Goal: Use online tool/utility: Utilize a website feature to perform a specific function

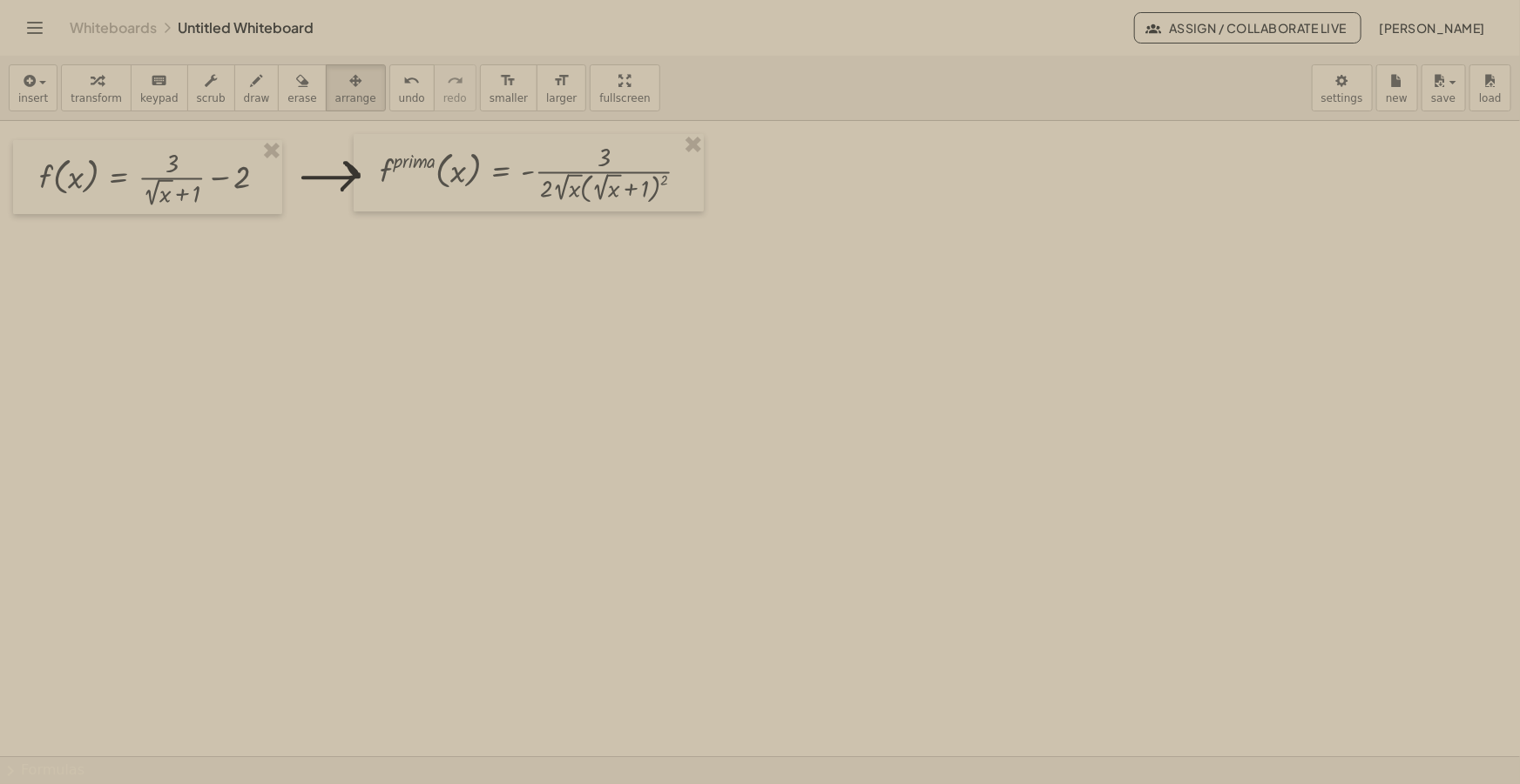
click at [668, 82] on div "insert select one: Math Expression Function Text Youtube Video Graphing Geometr…" at bounding box center [760, 88] width 1520 height 65
click at [247, 90] on button "draw" at bounding box center [257, 88] width 45 height 47
click at [38, 86] on div "button" at bounding box center [33, 80] width 30 height 21
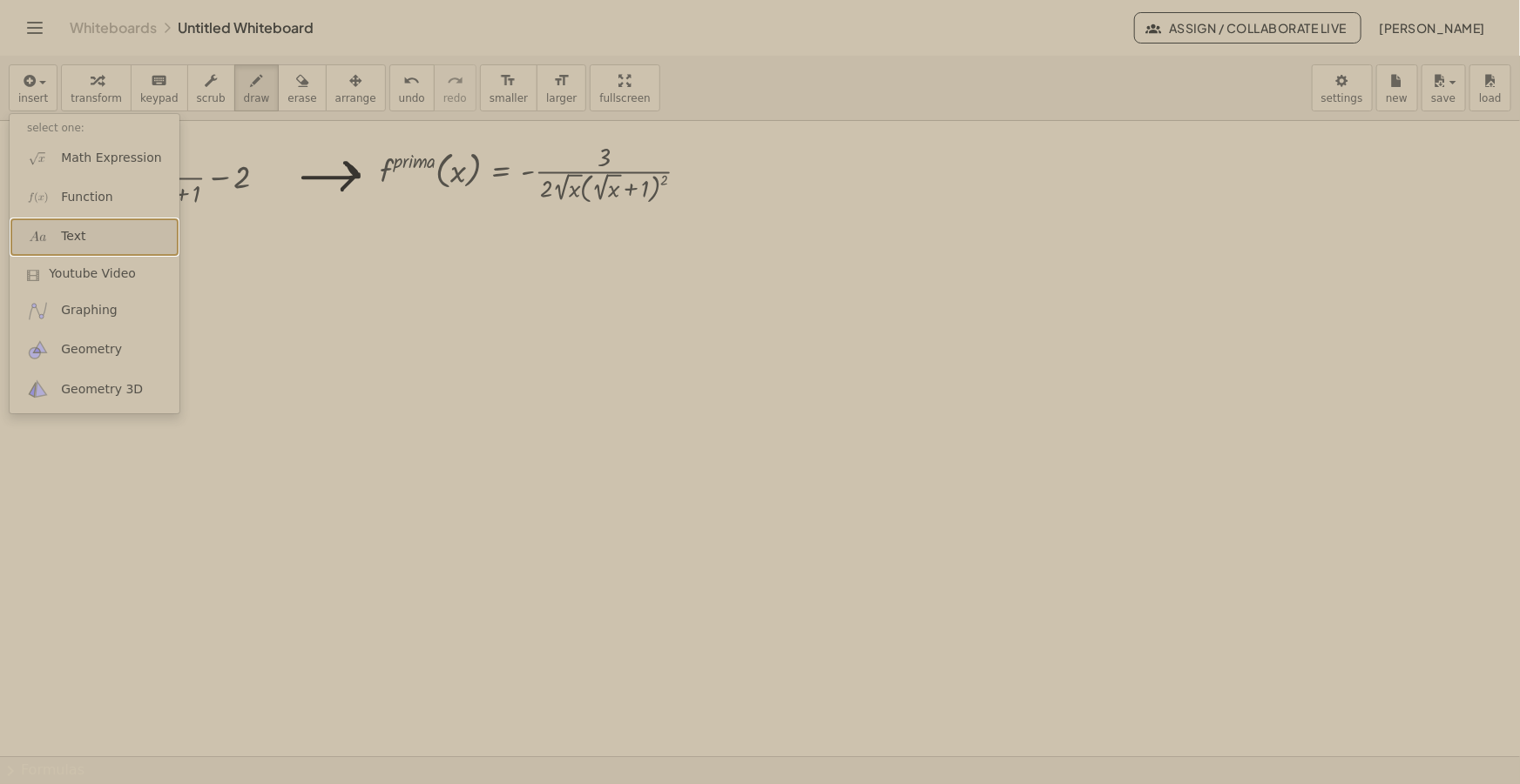
click at [74, 238] on span "Text" at bounding box center [73, 237] width 24 height 17
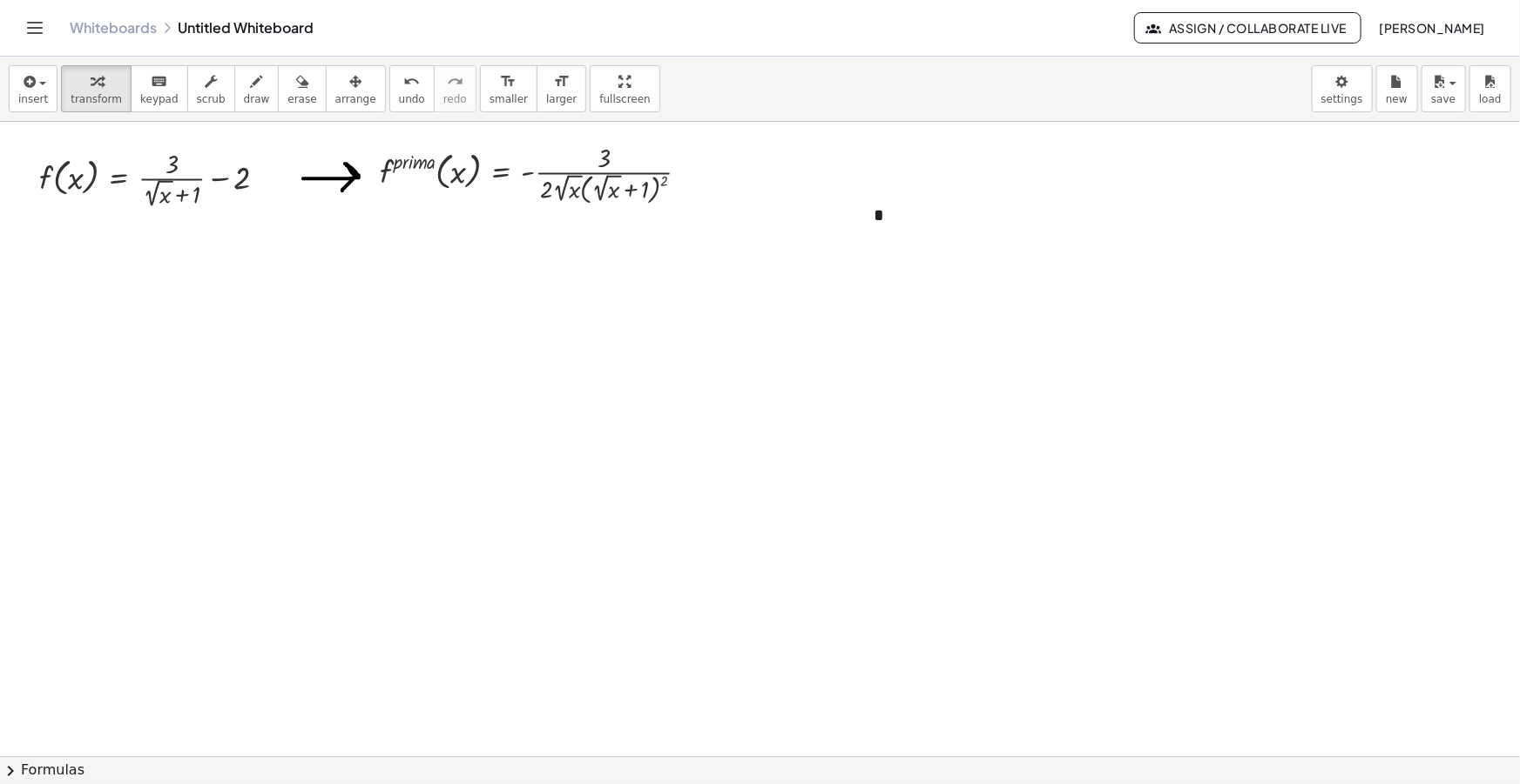
click at [810, 77] on div "insert select one: Math Expression Function Text Youtube Video Graphing Geometr…" at bounding box center [760, 89] width 1520 height 65
click at [810, 210] on div "*" at bounding box center [986, 215] width 261 height 60
click at [810, 217] on div "*" at bounding box center [986, 215] width 261 height 60
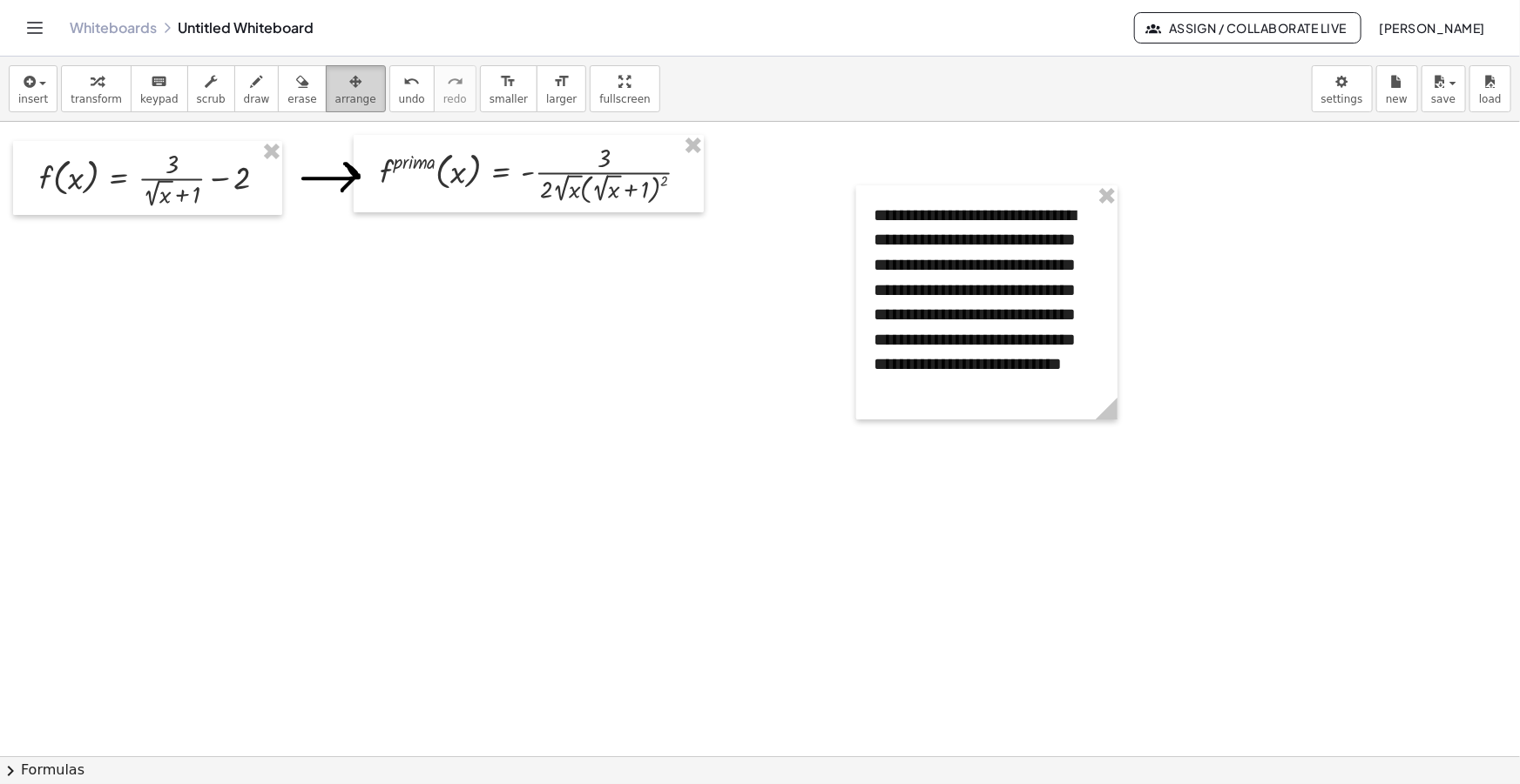
click at [326, 93] on button "arrange" at bounding box center [356, 89] width 60 height 47
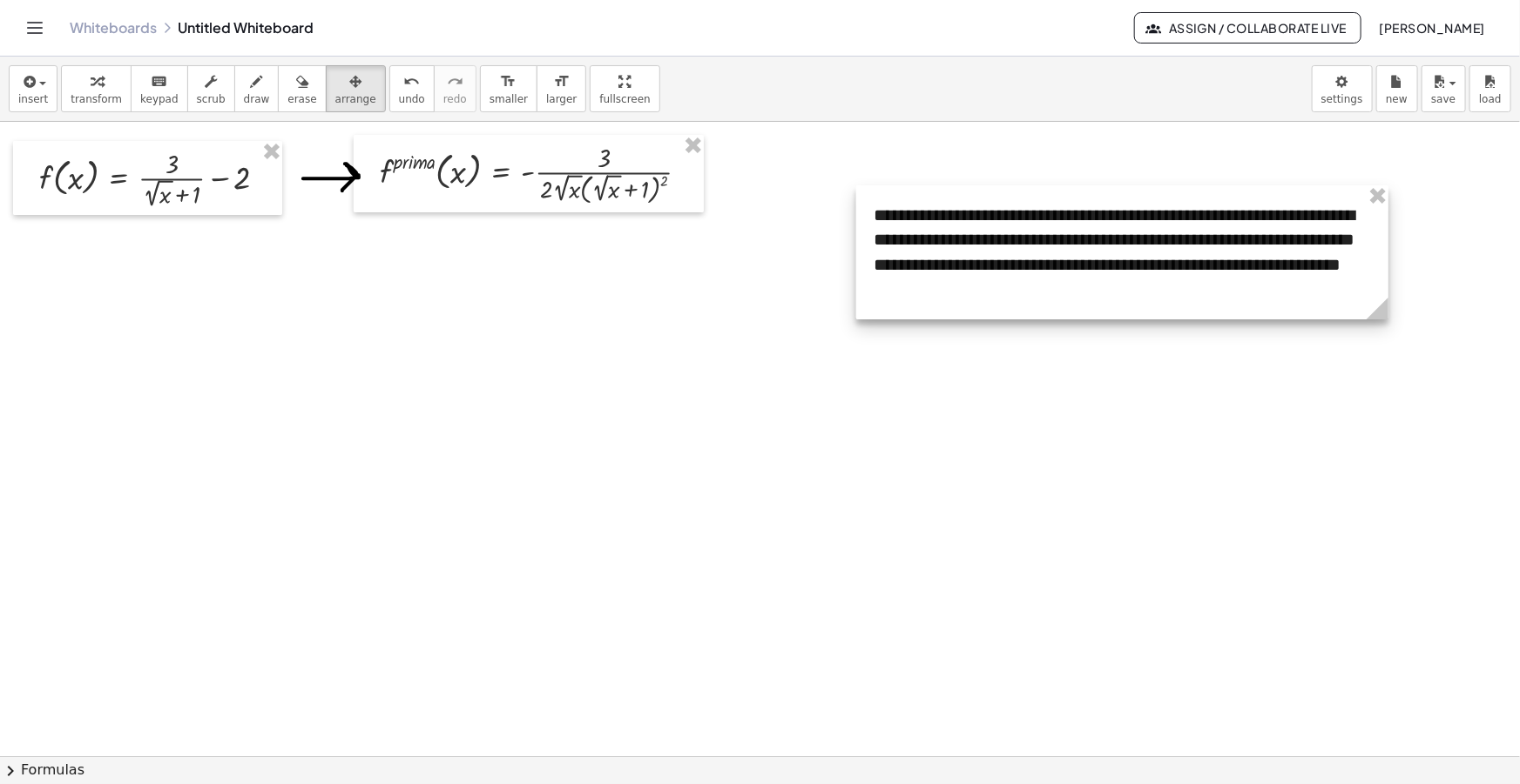
drag, startPoint x: 1114, startPoint y: 400, endPoint x: 1375, endPoint y: 378, distance: 261.9
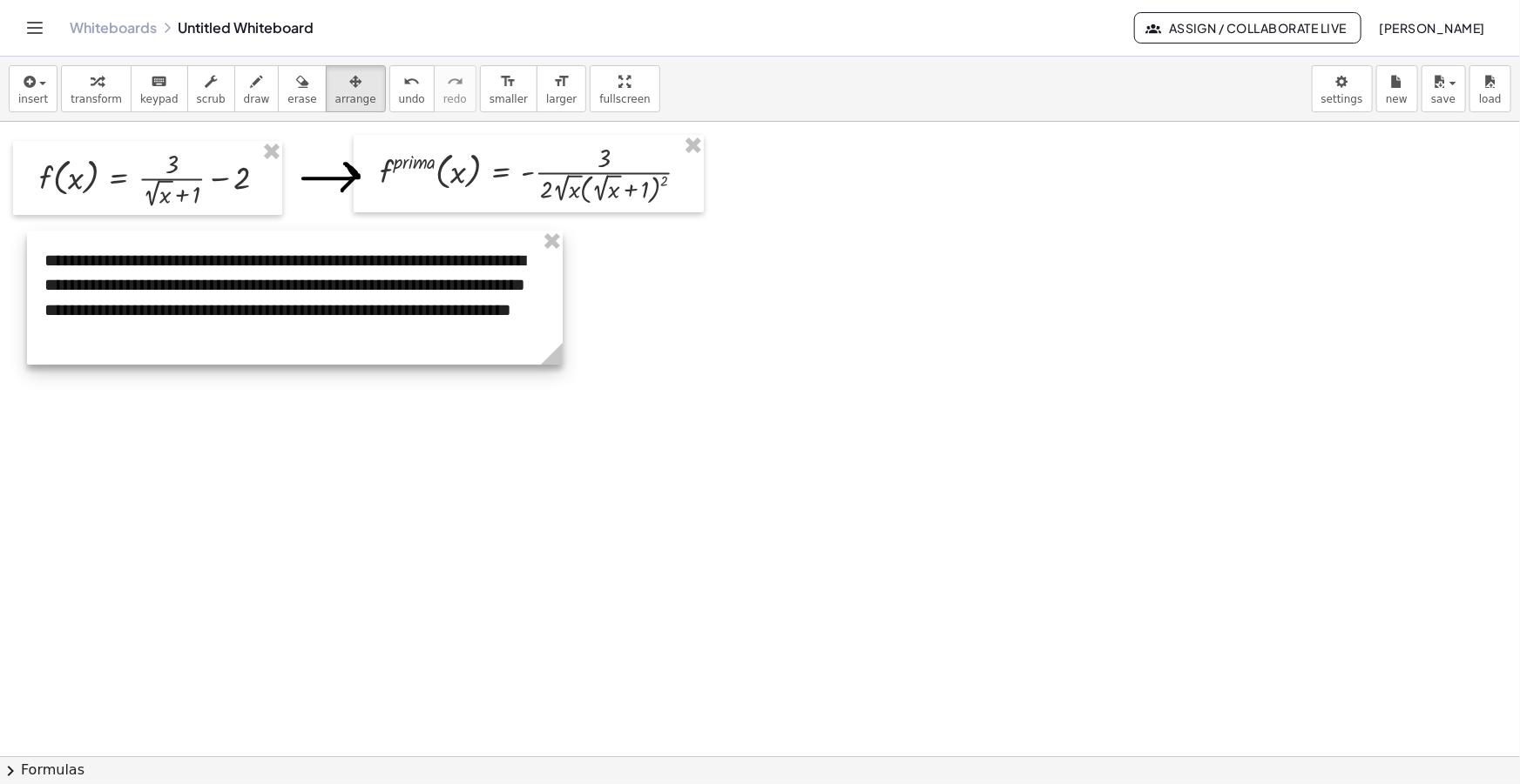
drag, startPoint x: 1081, startPoint y: 266, endPoint x: 246, endPoint y: 313, distance: 836.3
click at [246, 313] on div at bounding box center [294, 298] width 535 height 134
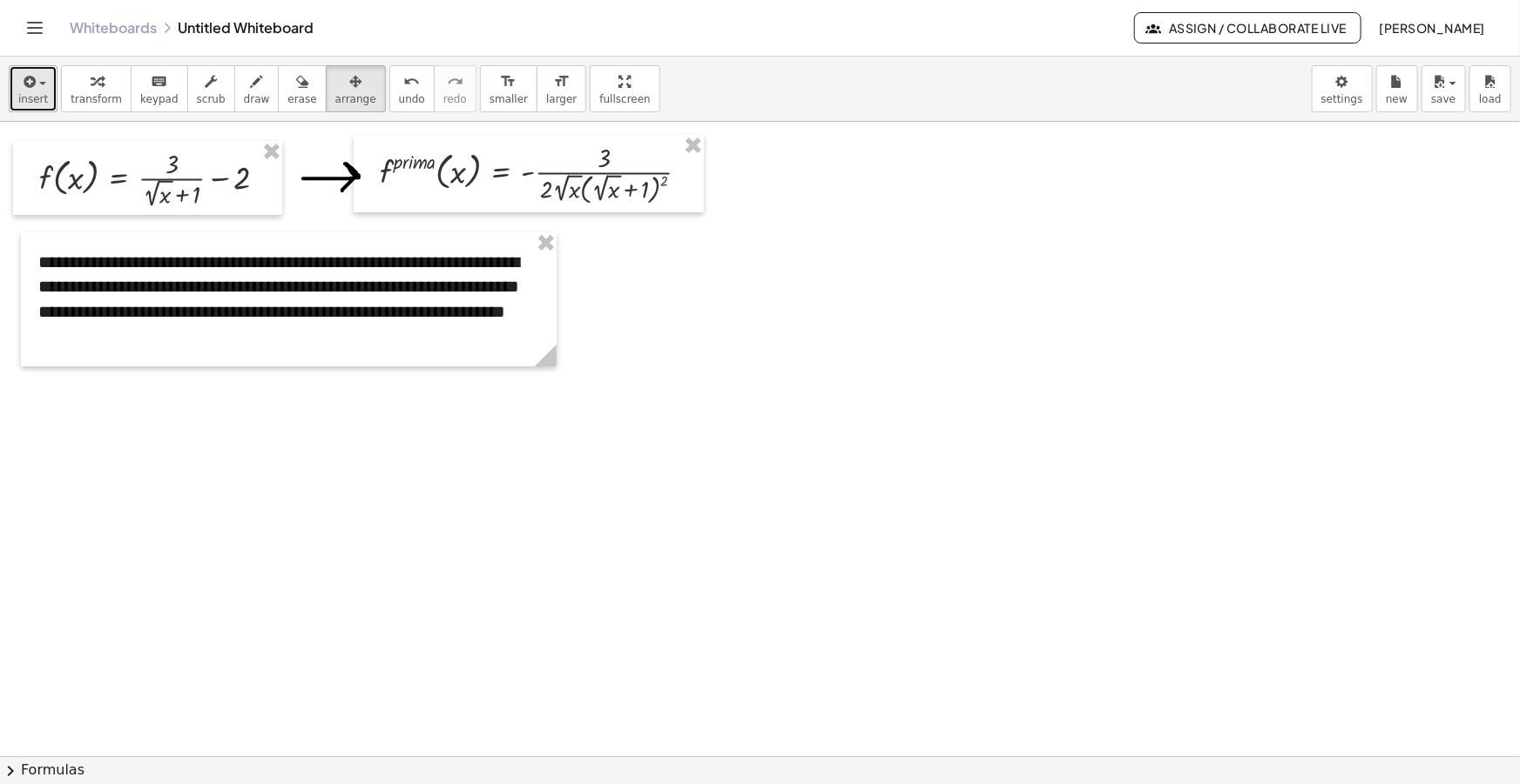
click at [45, 92] on button "insert" at bounding box center [33, 89] width 49 height 47
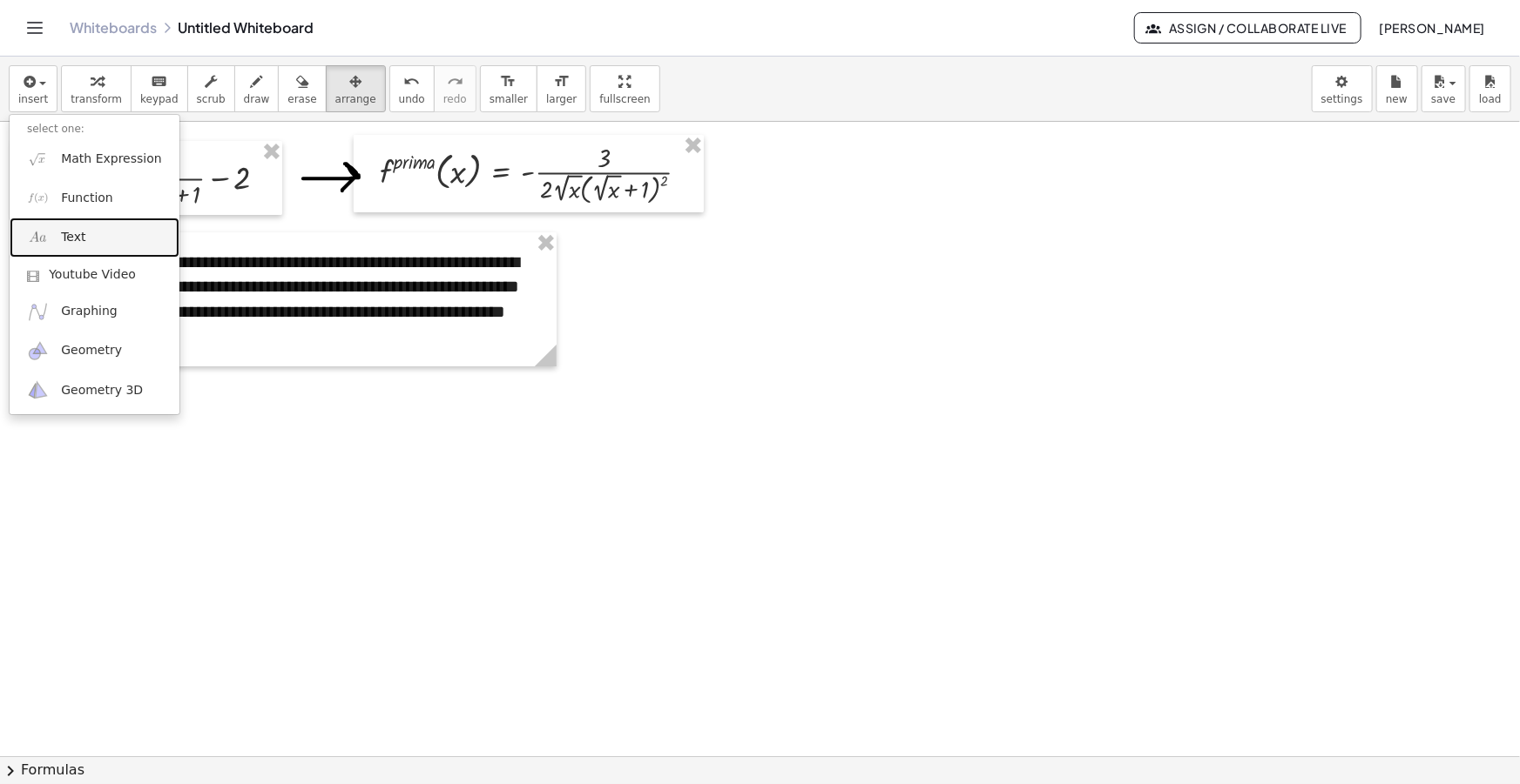
click at [75, 240] on span "Text" at bounding box center [73, 237] width 24 height 17
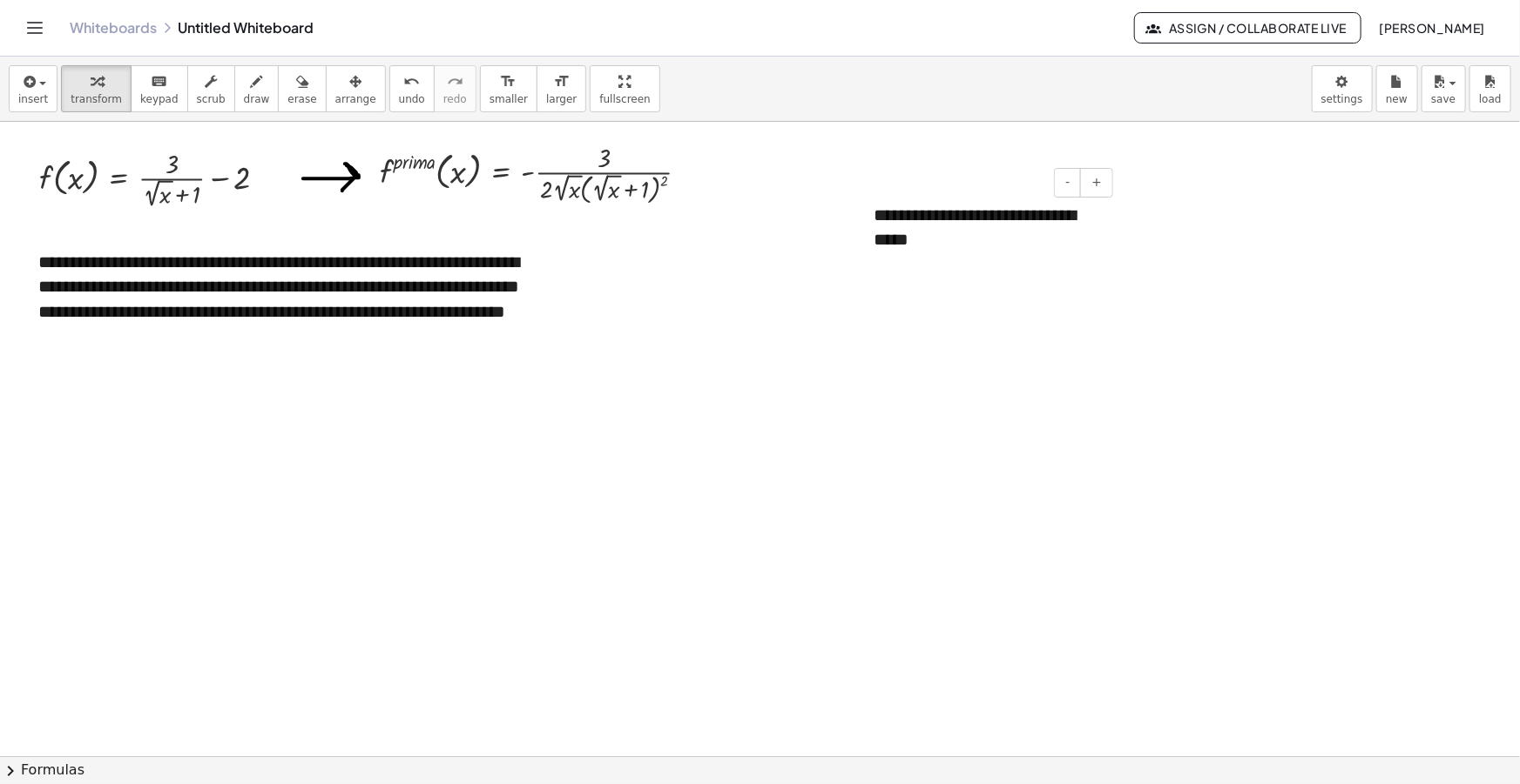
click at [810, 237] on div "**********" at bounding box center [986, 227] width 261 height 85
click at [335, 93] on span "arrange" at bounding box center [356, 100] width 41 height 12
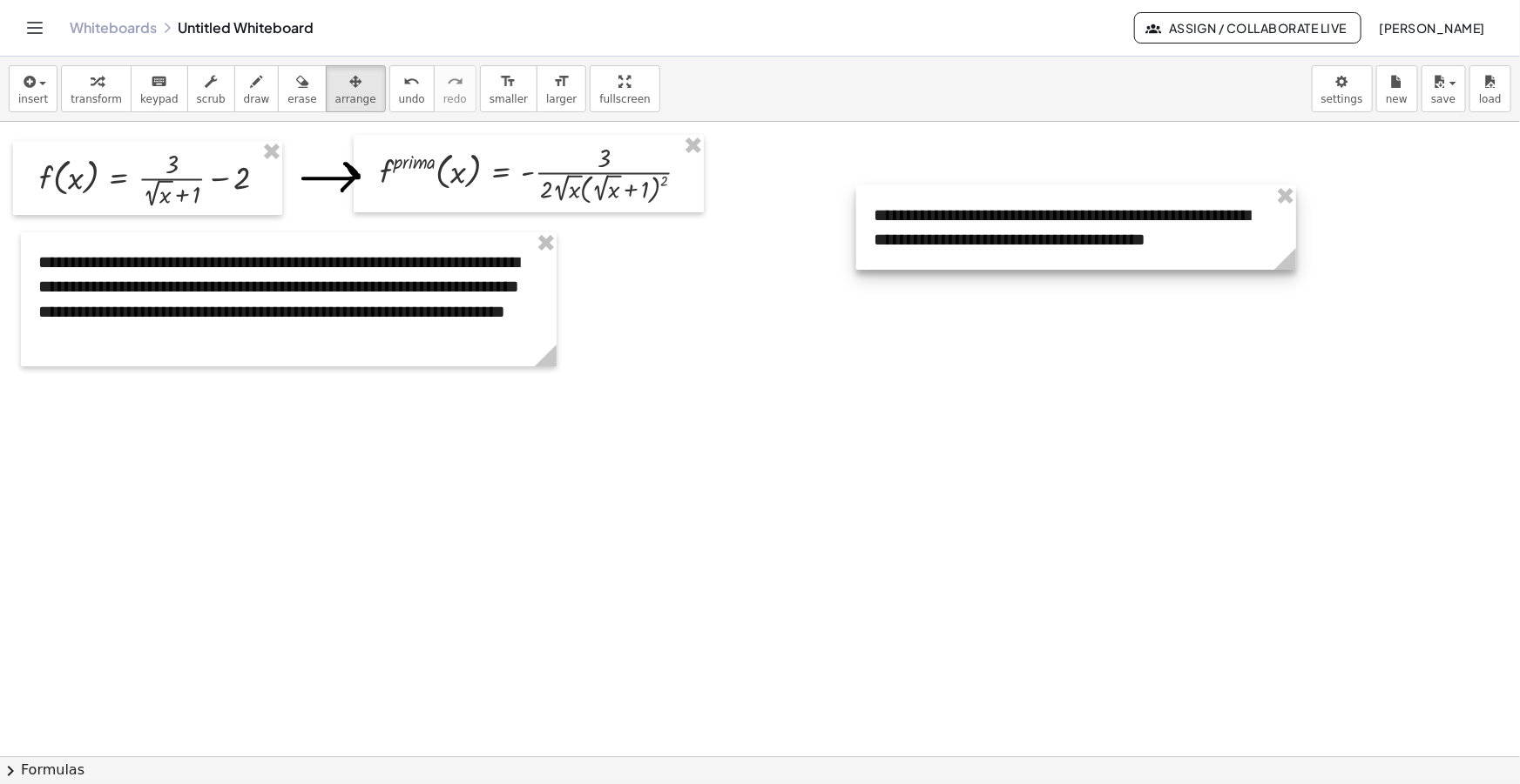
drag, startPoint x: 1107, startPoint y: 303, endPoint x: 1319, endPoint y: 300, distance: 212.0
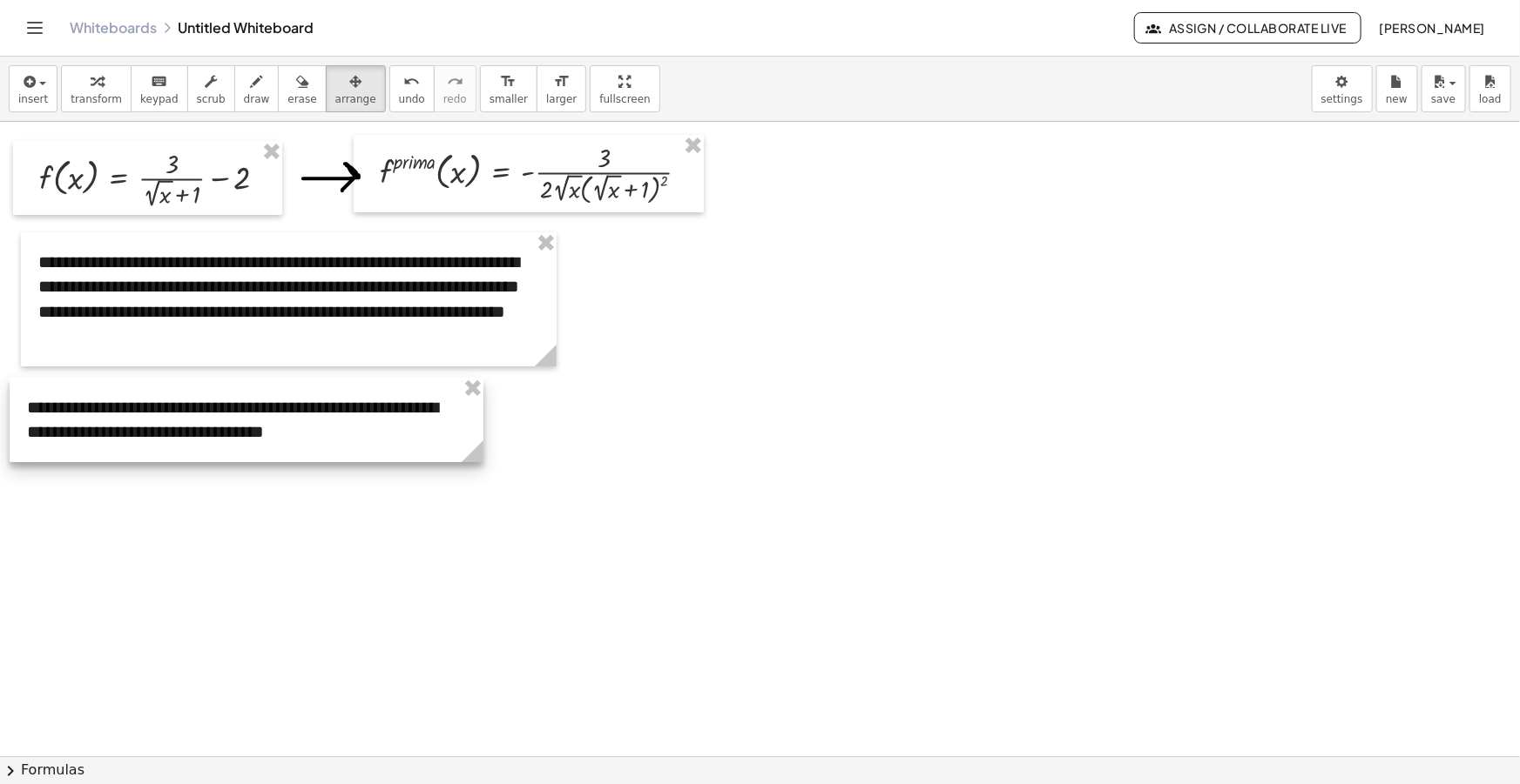
drag, startPoint x: 1199, startPoint y: 252, endPoint x: 356, endPoint y: 444, distance: 864.6
click at [356, 444] on div at bounding box center [246, 420] width 473 height 85
drag, startPoint x: 477, startPoint y: 447, endPoint x: 550, endPoint y: 444, distance: 73.1
click at [550, 444] on g at bounding box center [549, 454] width 31 height 31
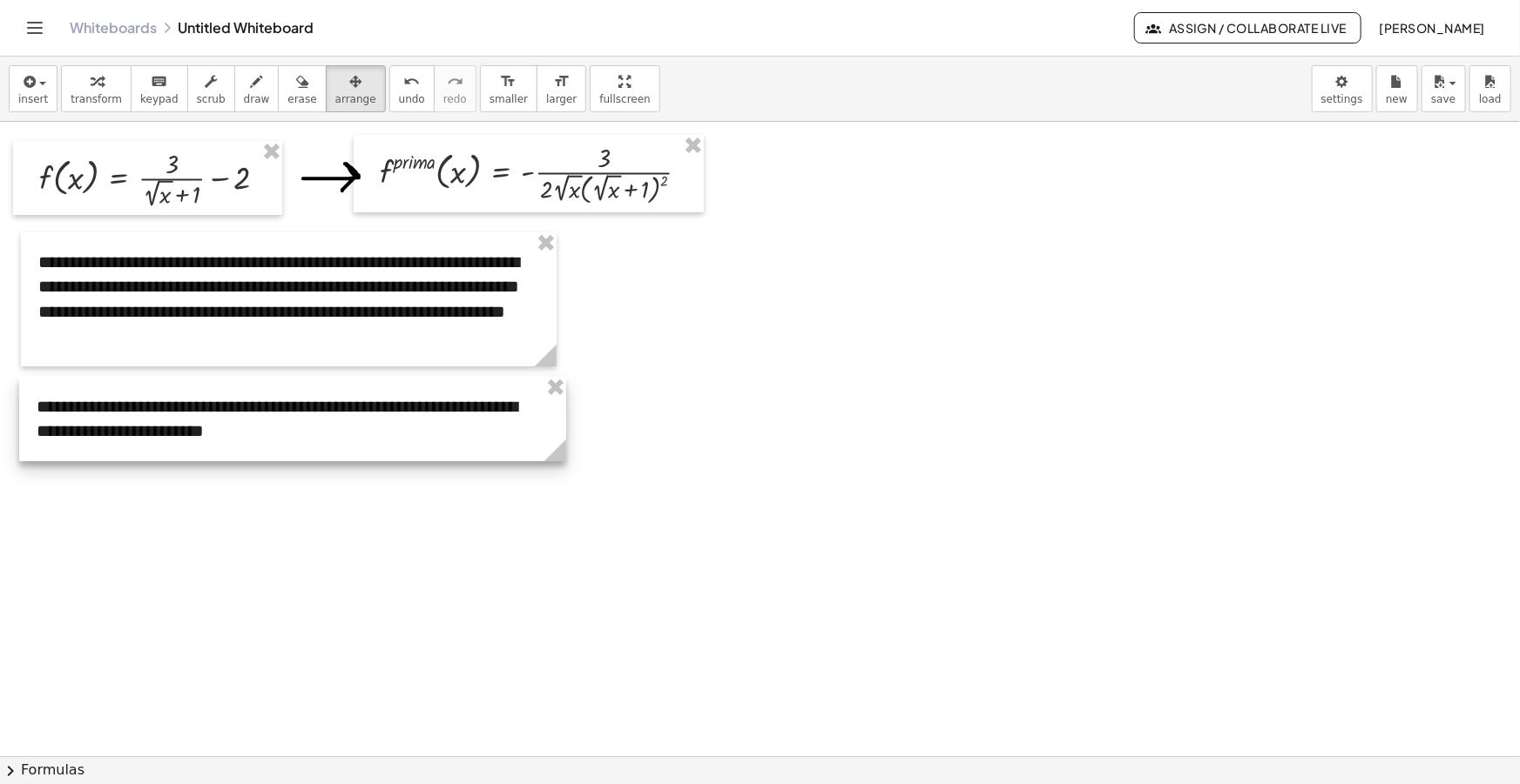
drag, startPoint x: 322, startPoint y: 409, endPoint x: 331, endPoint y: 406, distance: 9.5
click at [331, 406] on div at bounding box center [293, 419] width 547 height 85
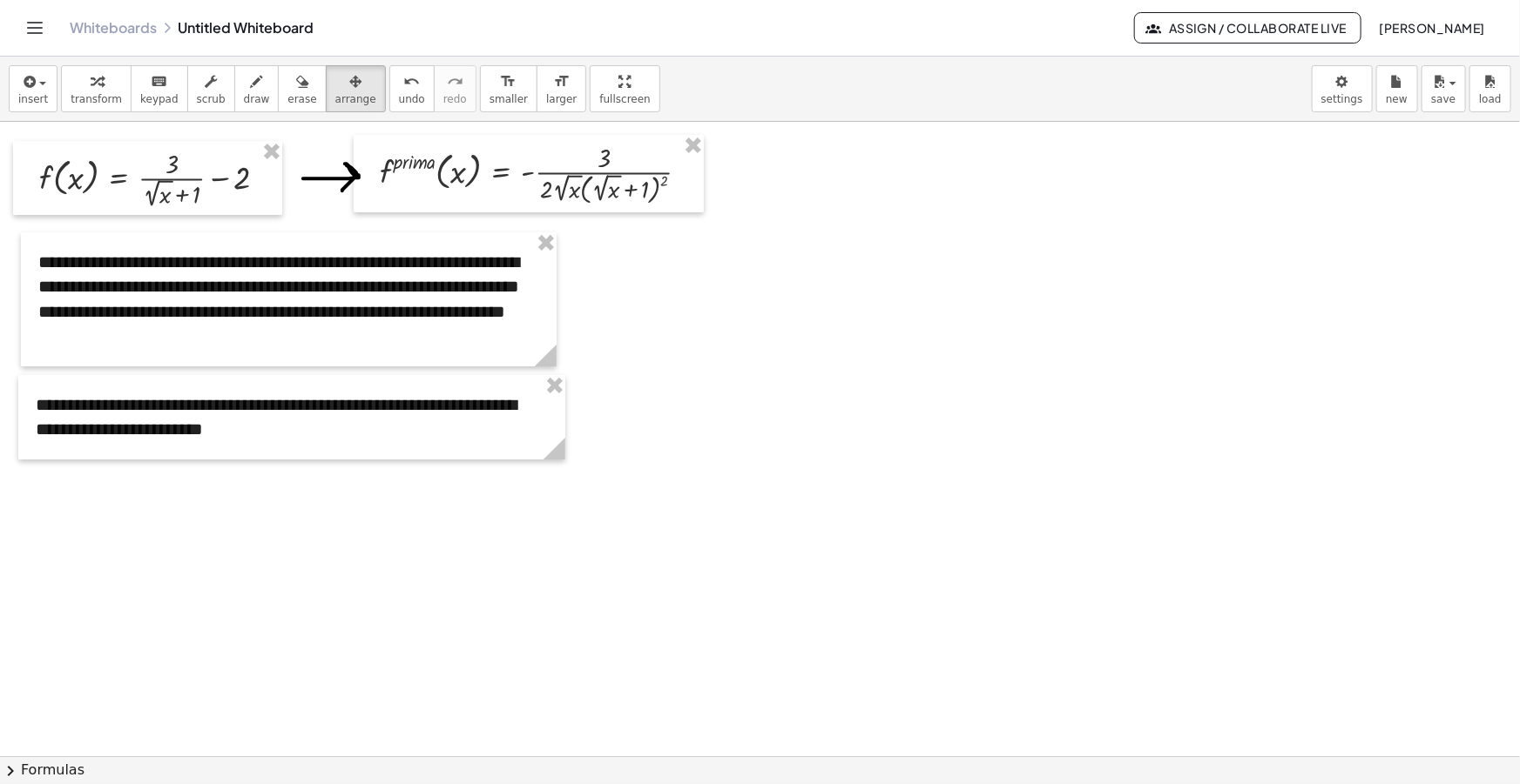
click at [251, 87] on icon "button" at bounding box center [257, 82] width 12 height 21
drag, startPoint x: 58, startPoint y: 540, endPoint x: 133, endPoint y: 540, distance: 75.0
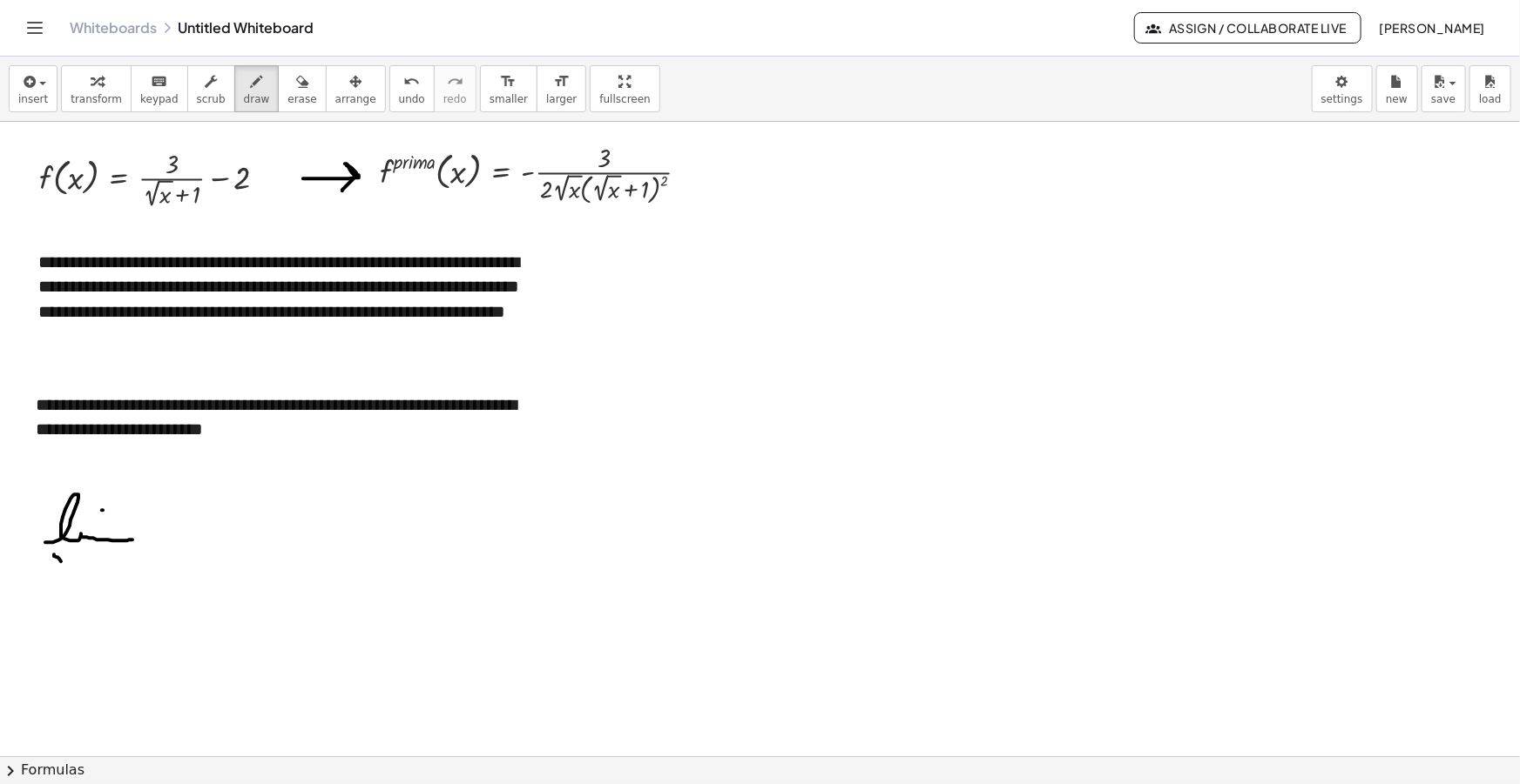
drag, startPoint x: 54, startPoint y: 566, endPoint x: 66, endPoint y: 556, distance: 15.6
drag, startPoint x: 76, startPoint y: 560, endPoint x: 87, endPoint y: 566, distance: 12.5
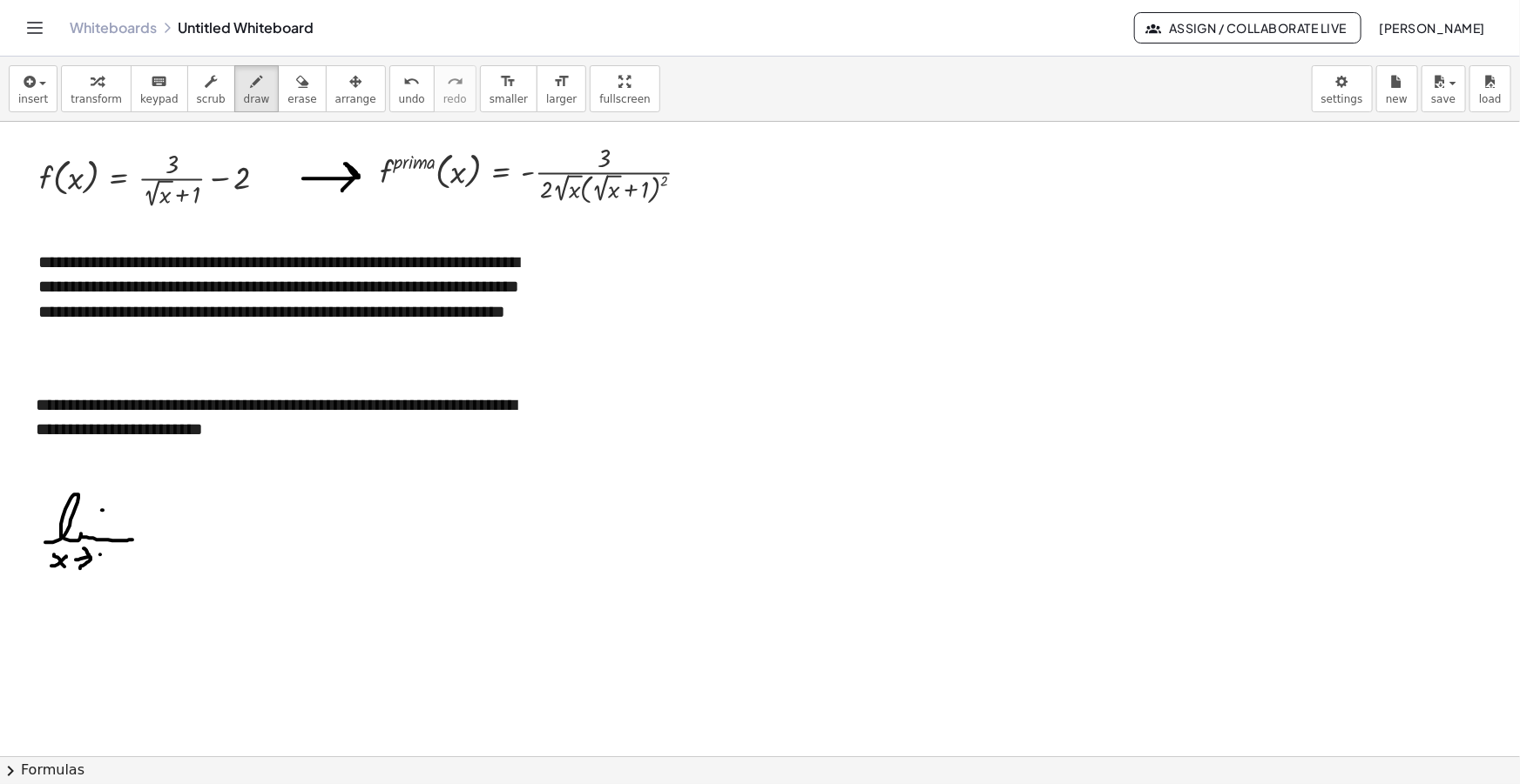
drag, startPoint x: 100, startPoint y: 554, endPoint x: 100, endPoint y: 566, distance: 12.0
drag, startPoint x: 94, startPoint y: 559, endPoint x: 105, endPoint y: 560, distance: 11.0
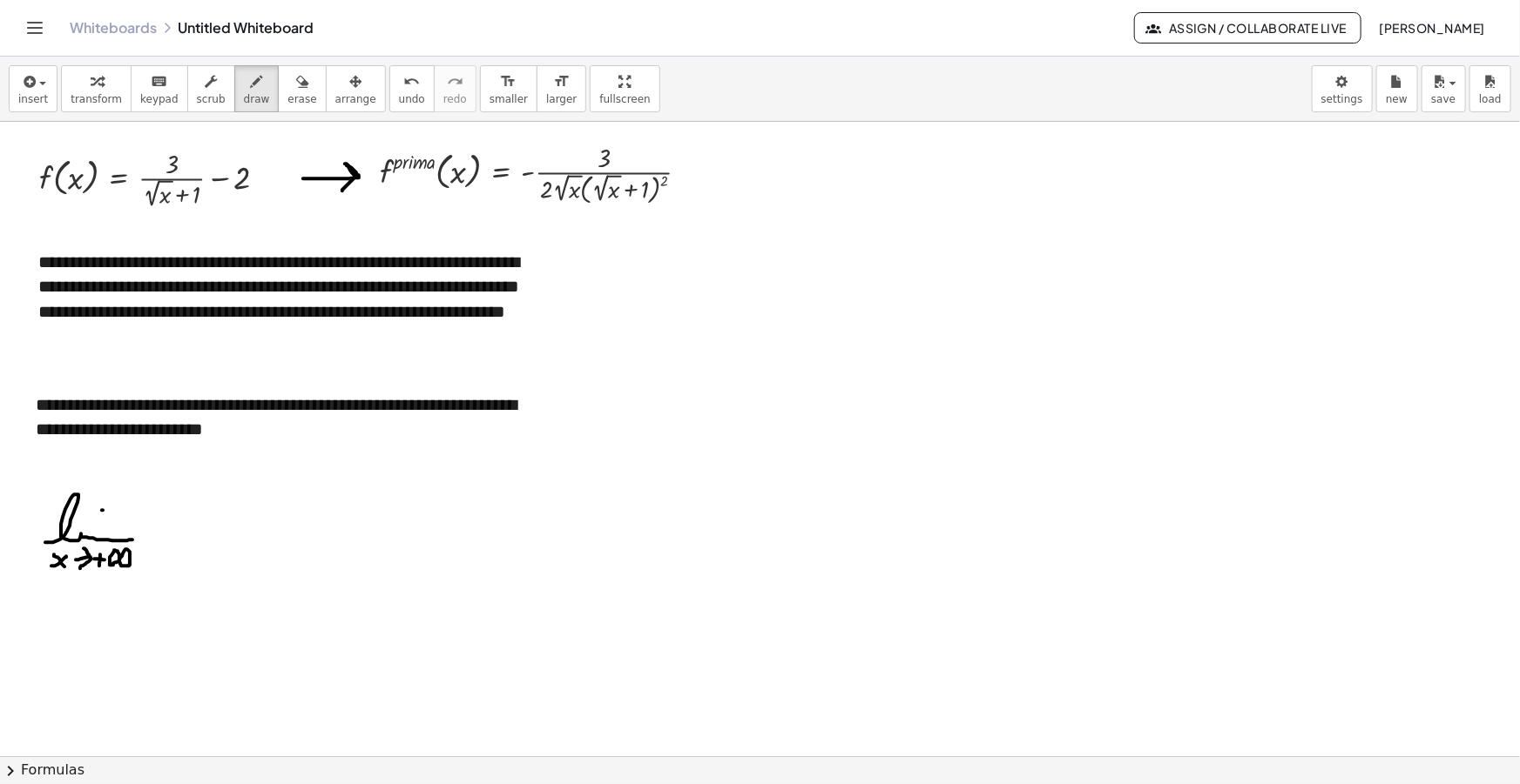
click at [45, 63] on div "insert select one: Math Expression Function Text Youtube Video Graphing Geometr…" at bounding box center [760, 89] width 1520 height 65
click at [26, 93] on span "insert" at bounding box center [33, 100] width 30 height 12
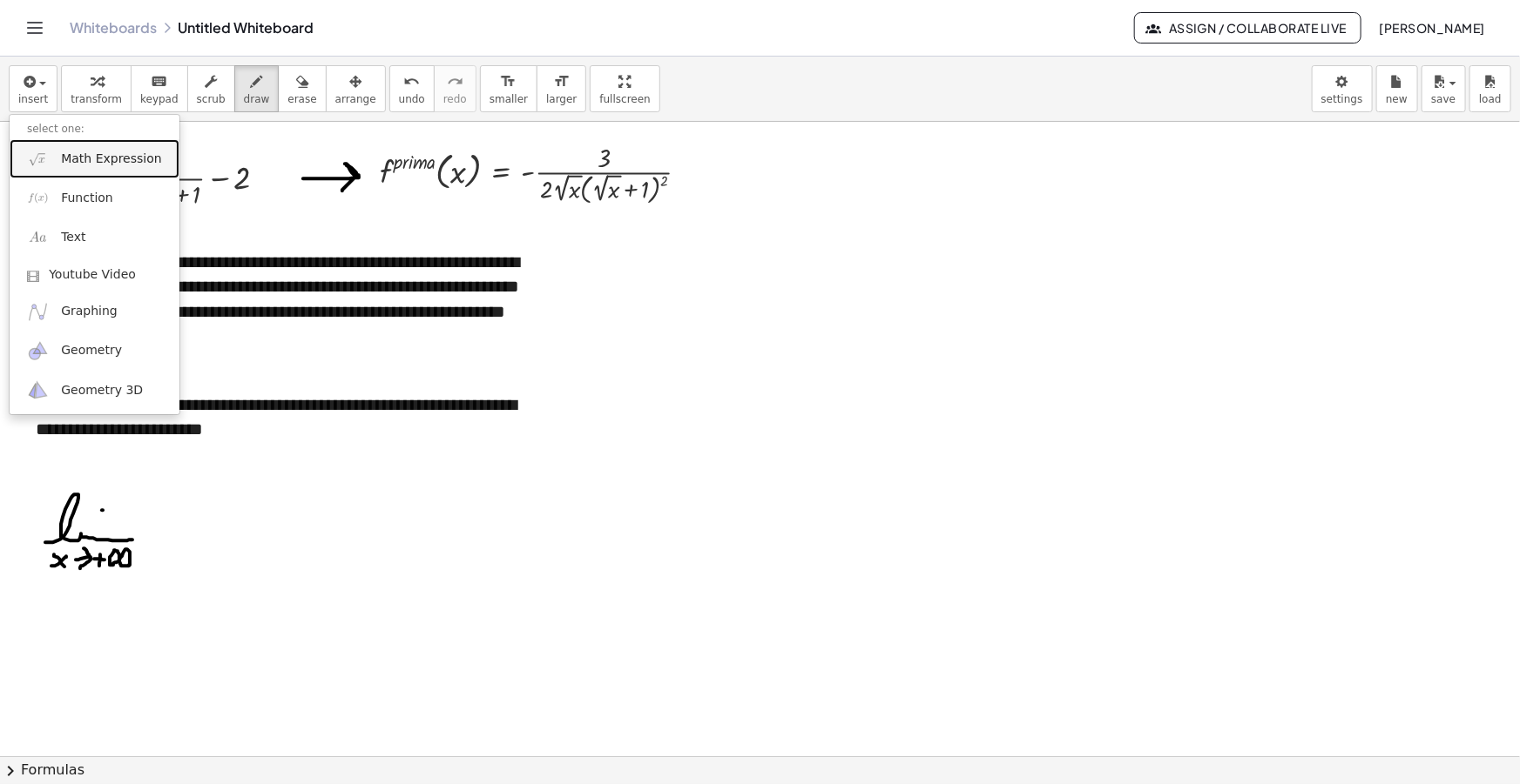
click at [88, 161] on span "Math Expression" at bounding box center [111, 159] width 100 height 17
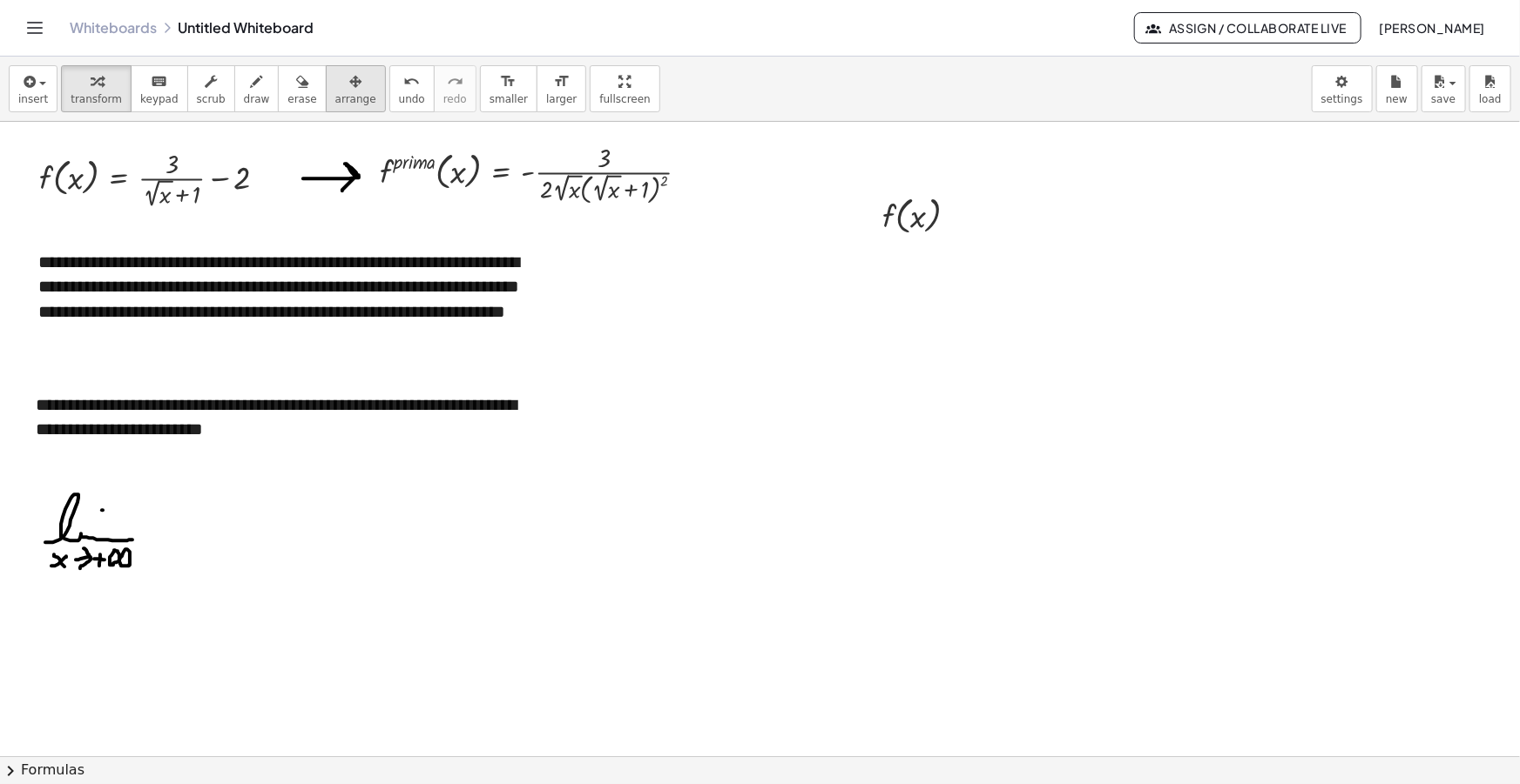
click at [349, 86] on icon "button" at bounding box center [356, 82] width 12 height 21
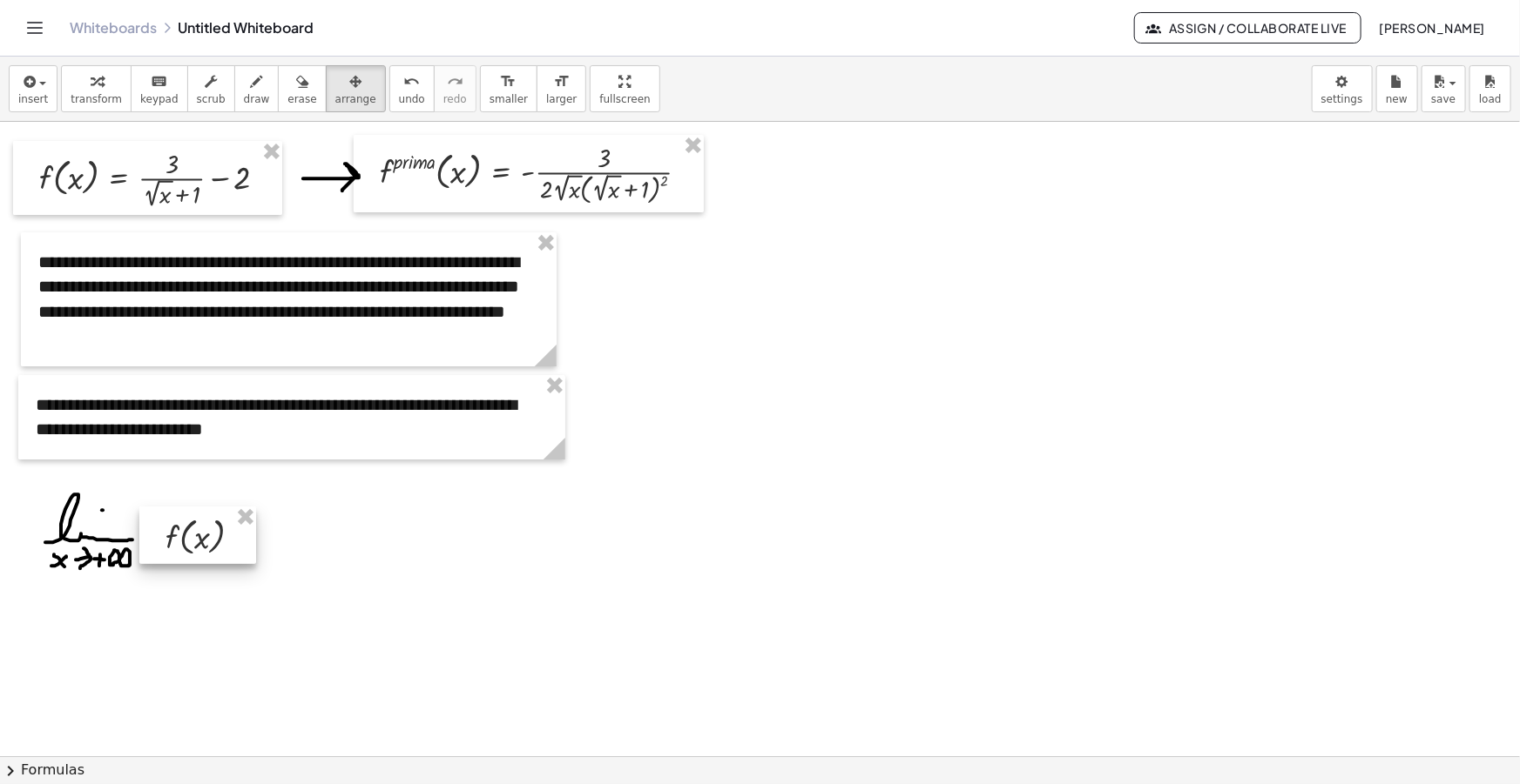
drag, startPoint x: 906, startPoint y: 226, endPoint x: 187, endPoint y: 548, distance: 787.8
click at [187, 536] on div at bounding box center [198, 535] width 117 height 58
click at [244, 96] on span "draw" at bounding box center [257, 100] width 26 height 12
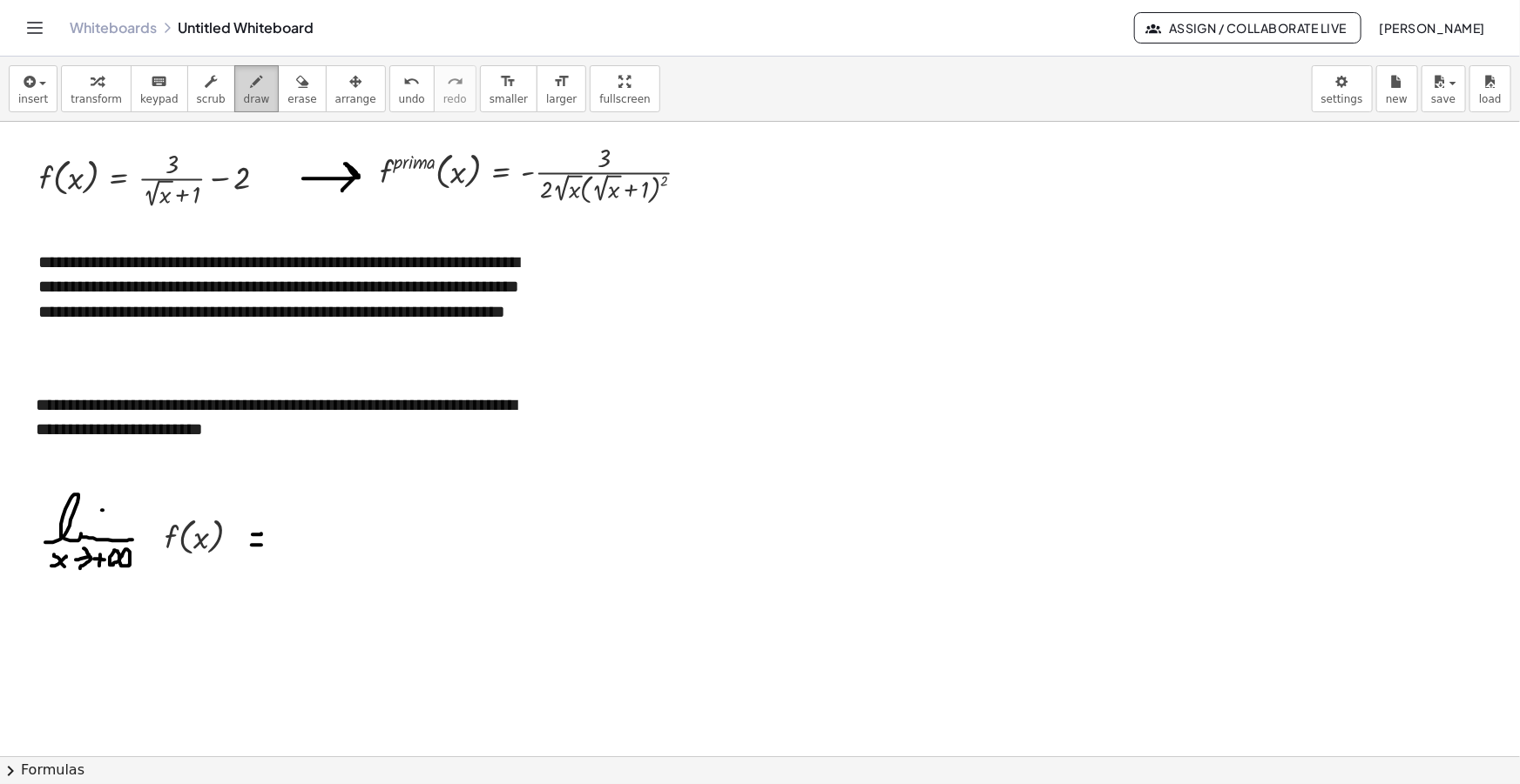
click at [251, 75] on icon "button" at bounding box center [257, 82] width 12 height 21
drag, startPoint x: 308, startPoint y: 521, endPoint x: 328, endPoint y: 548, distance: 33.6
drag, startPoint x: 506, startPoint y: 549, endPoint x: 566, endPoint y: 553, distance: 60.1
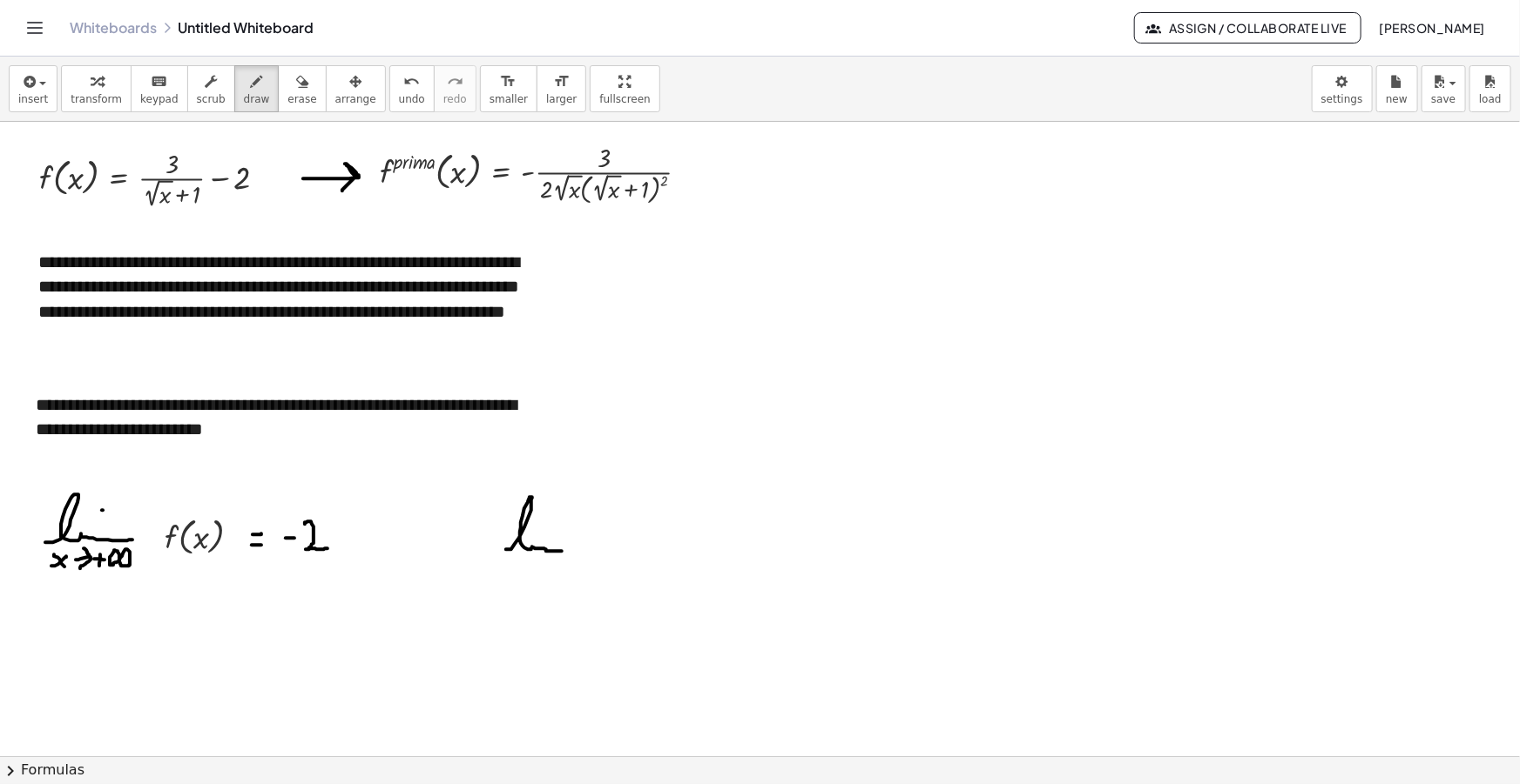
drag, startPoint x: 502, startPoint y: 566, endPoint x: 512, endPoint y: 574, distance: 12.8
drag, startPoint x: 502, startPoint y: 574, endPoint x: 512, endPoint y: 568, distance: 11.7
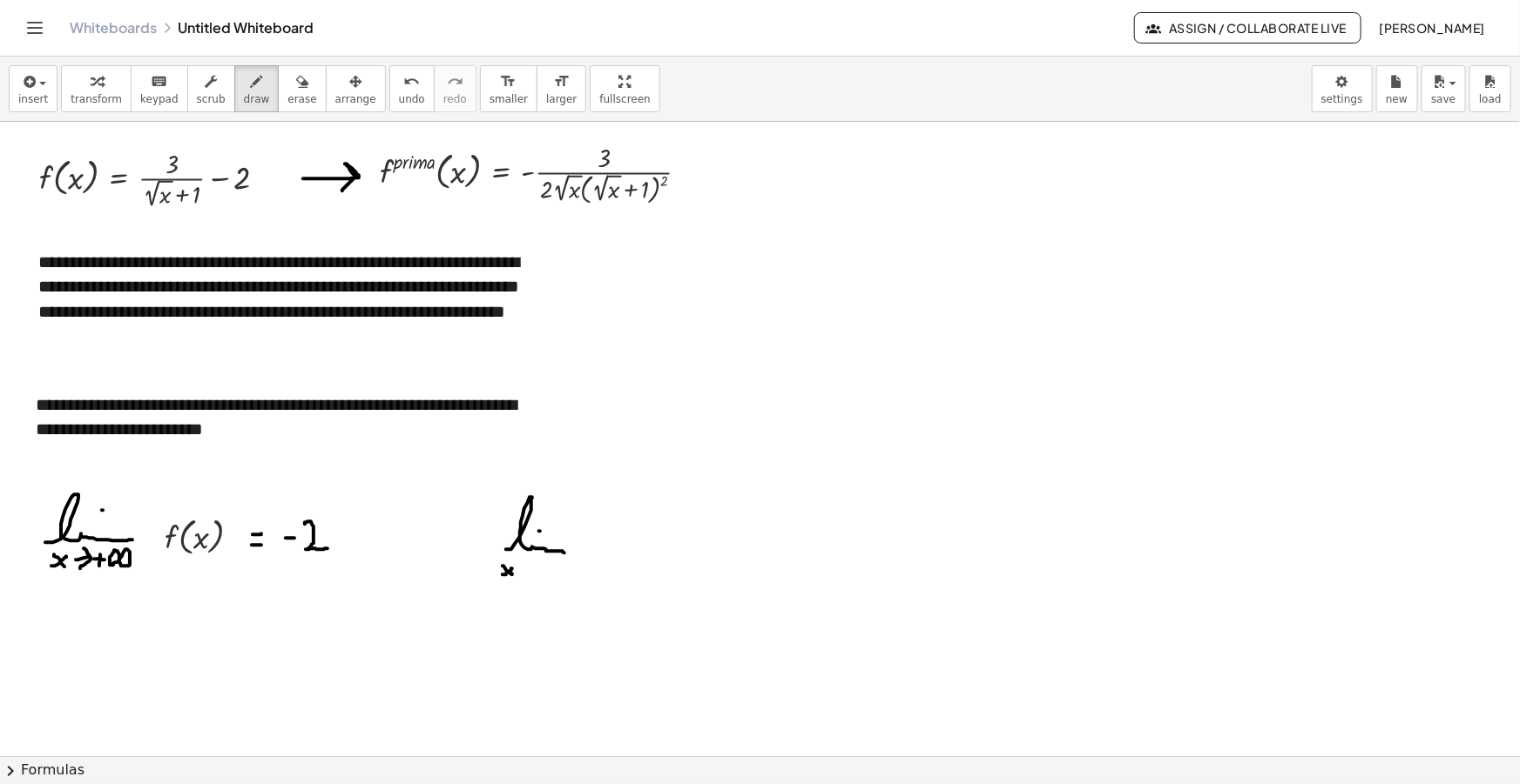
drag, startPoint x: 519, startPoint y: 571, endPoint x: 530, endPoint y: 576, distance: 12.1
click at [44, 76] on button "insert" at bounding box center [33, 89] width 49 height 47
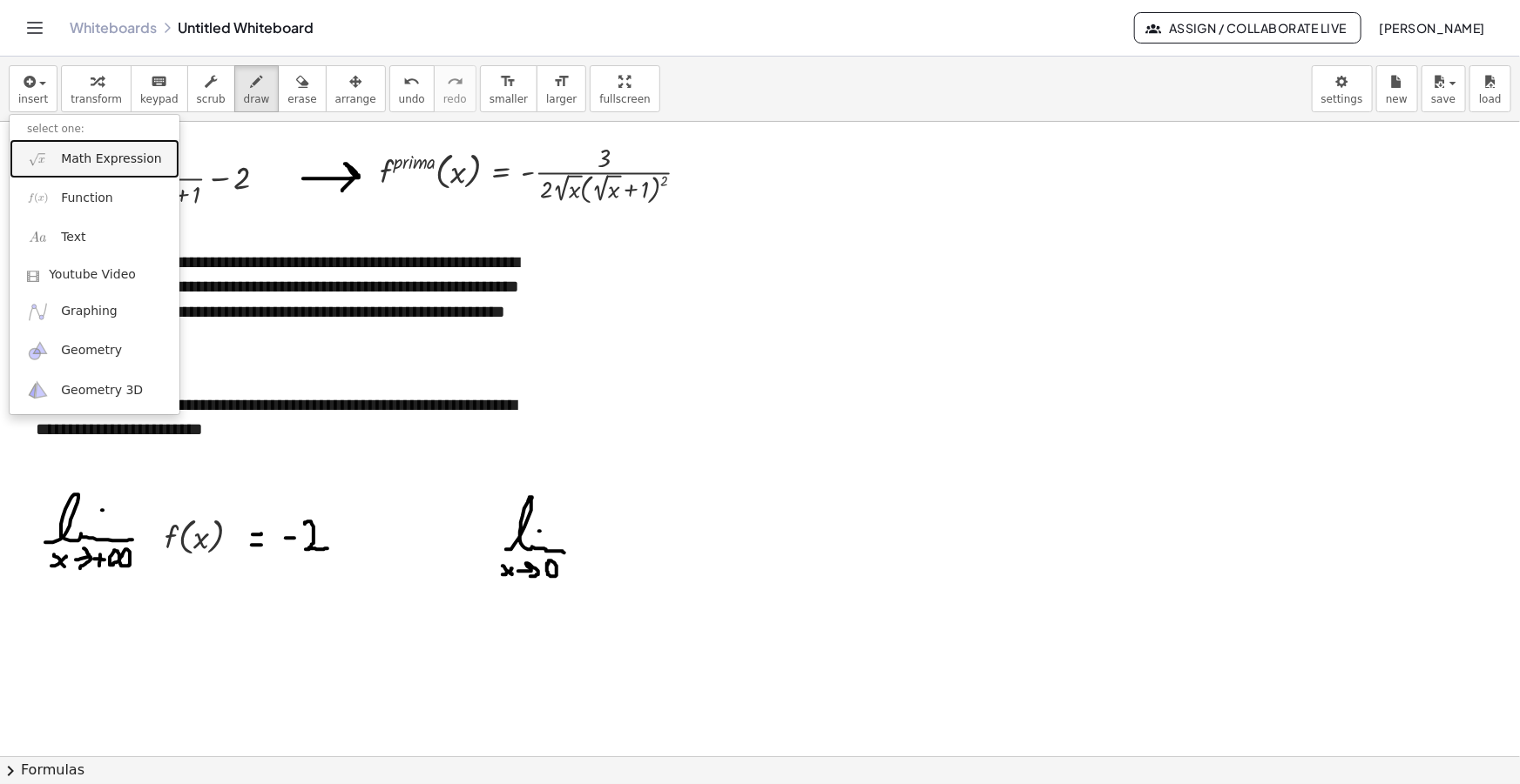
drag, startPoint x: 73, startPoint y: 152, endPoint x: 115, endPoint y: 250, distance: 106.6
click at [73, 153] on span "Math Expression" at bounding box center [111, 159] width 100 height 17
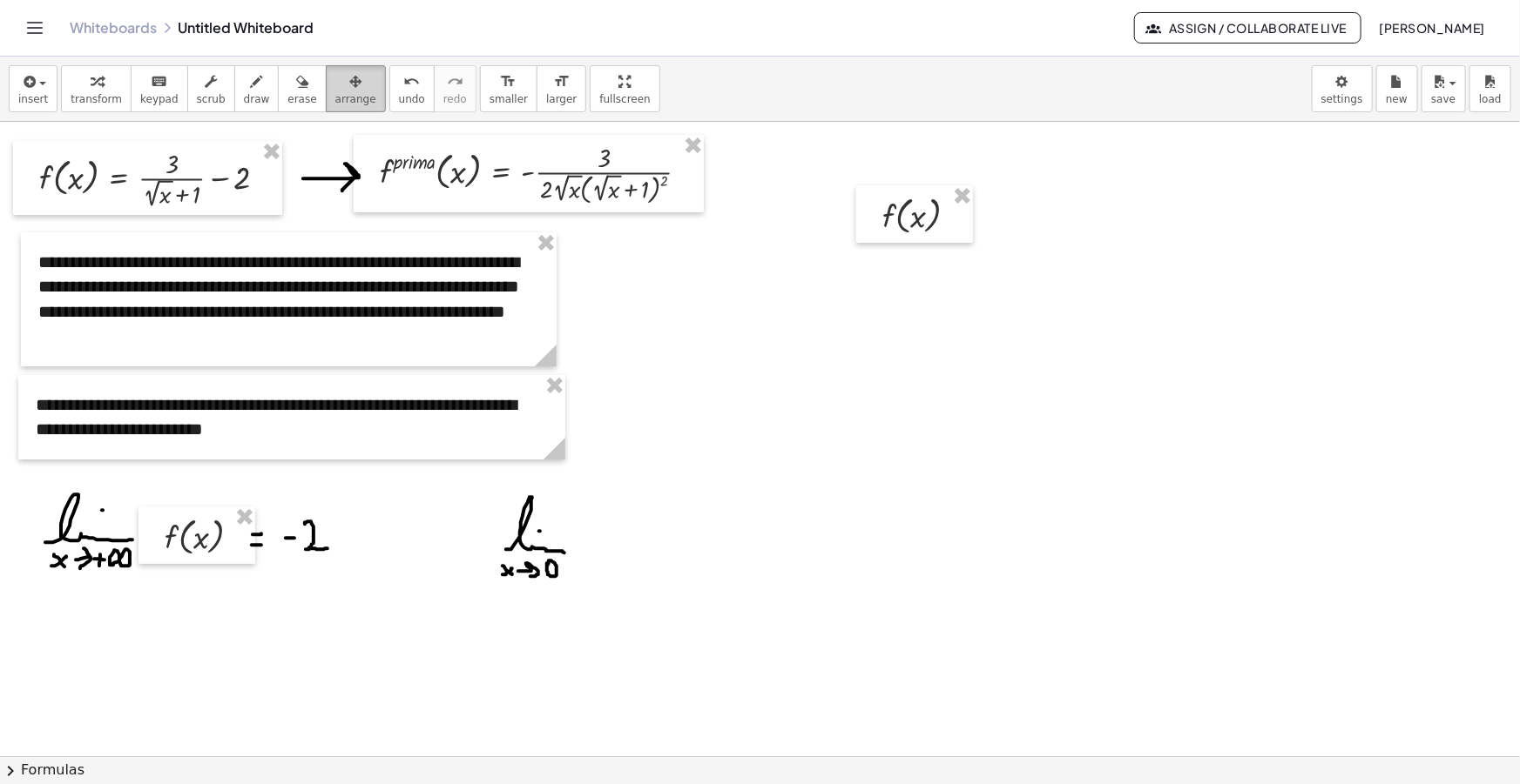
click at [335, 79] on div "button" at bounding box center [356, 81] width 41 height 21
drag, startPoint x: 897, startPoint y: 224, endPoint x: 595, endPoint y: 554, distance: 447.3
click at [595, 536] on div at bounding box center [612, 544] width 117 height 58
click at [251, 88] on icon "button" at bounding box center [257, 82] width 12 height 21
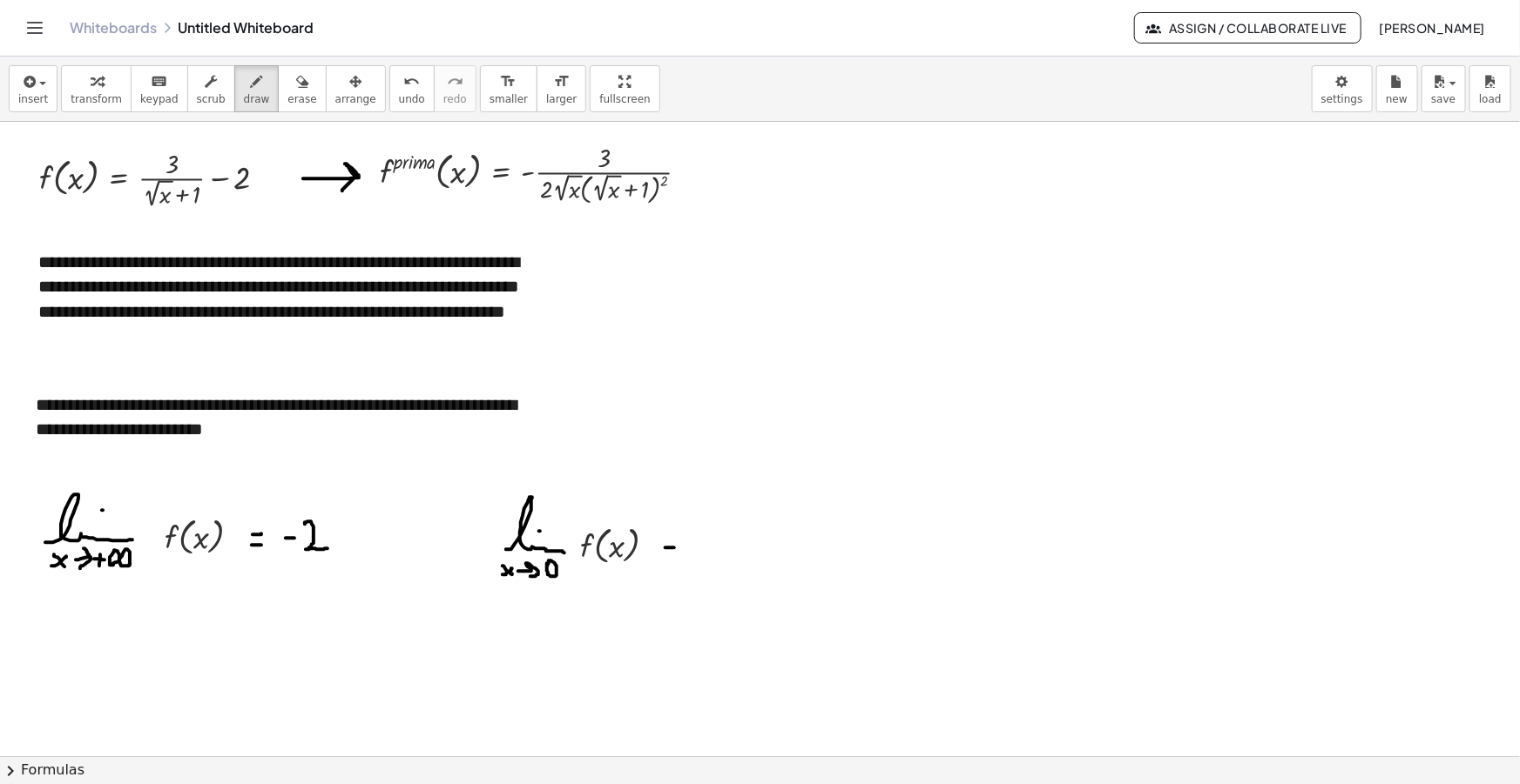
drag, startPoint x: 666, startPoint y: 547, endPoint x: 675, endPoint y: 547, distance: 9.0
drag, startPoint x: 664, startPoint y: 562, endPoint x: 674, endPoint y: 562, distance: 10.0
drag, startPoint x: 697, startPoint y: 551, endPoint x: 713, endPoint y: 560, distance: 18.4
